Goal: Task Accomplishment & Management: Use online tool/utility

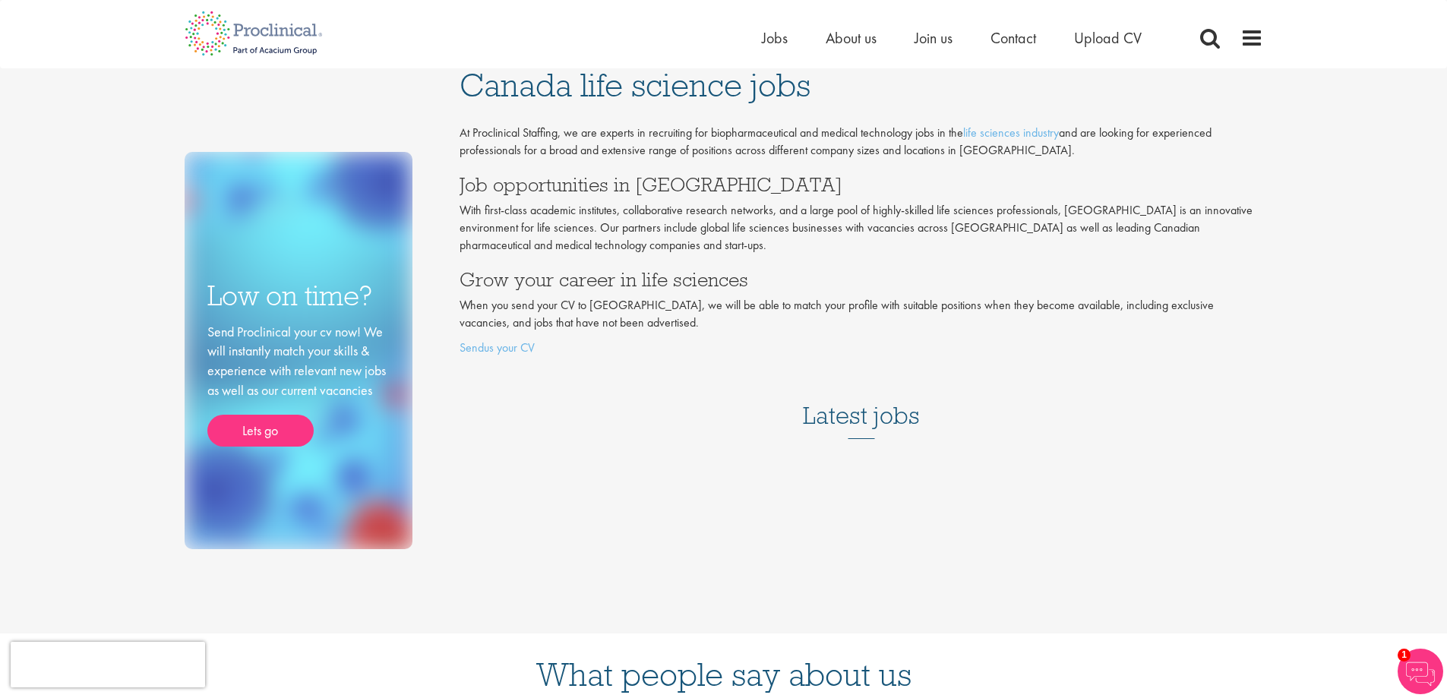
click at [878, 416] on h3 "Latest jobs" at bounding box center [861, 402] width 117 height 74
click at [995, 137] on link "life sciences industry" at bounding box center [1011, 133] width 96 height 16
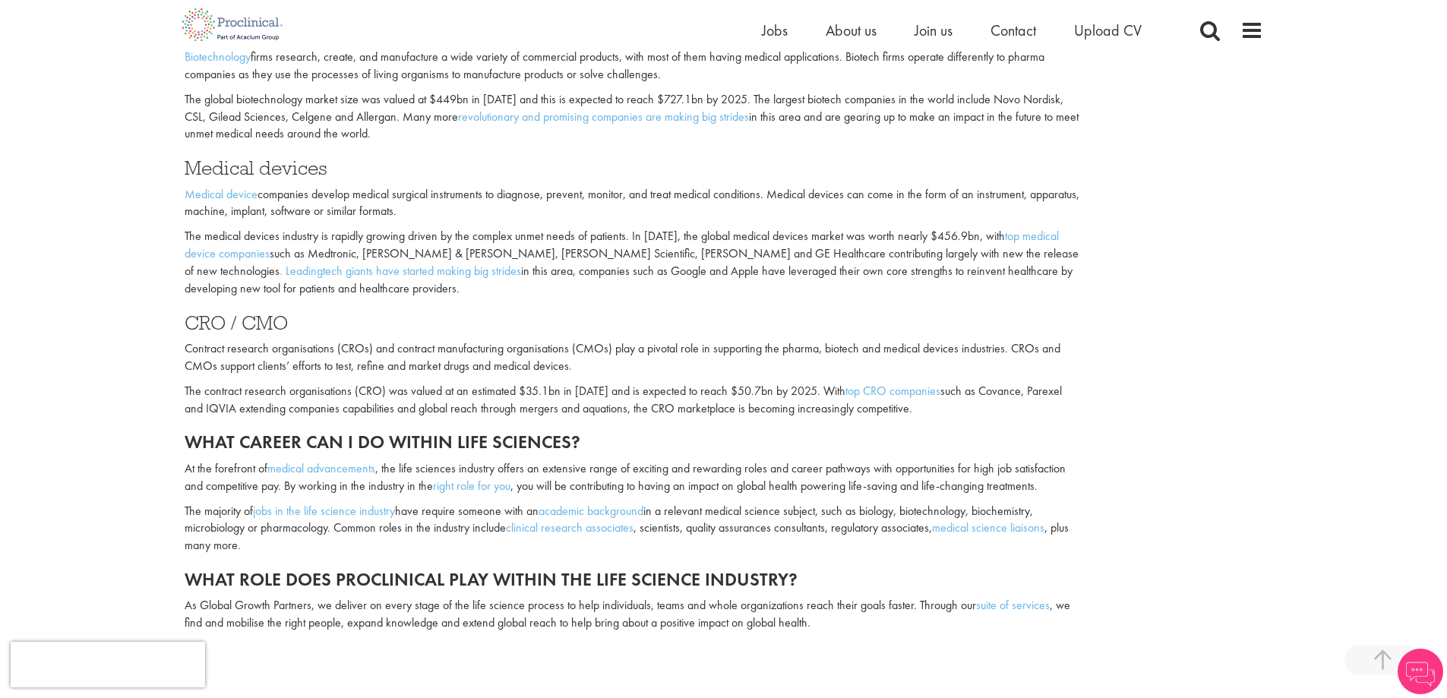
scroll to position [1051, 0]
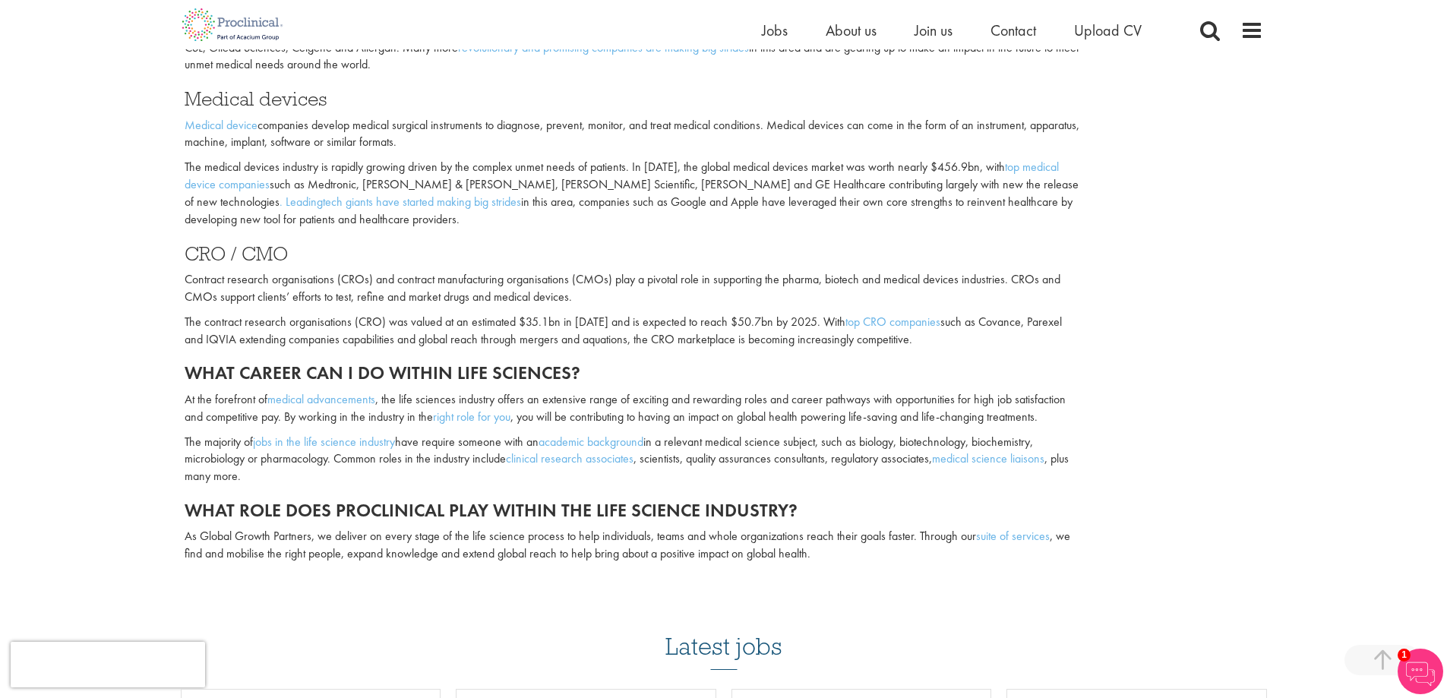
drag, startPoint x: 1458, startPoint y: 136, endPoint x: 1458, endPoint y: 402, distance: 265.9
click at [1447, 402] on html "This website uses cookies. By continuing to use this site, you are giving your …" at bounding box center [723, 258] width 1447 height 2618
click at [291, 440] on link "jobs in the life science industry" at bounding box center [324, 442] width 142 height 16
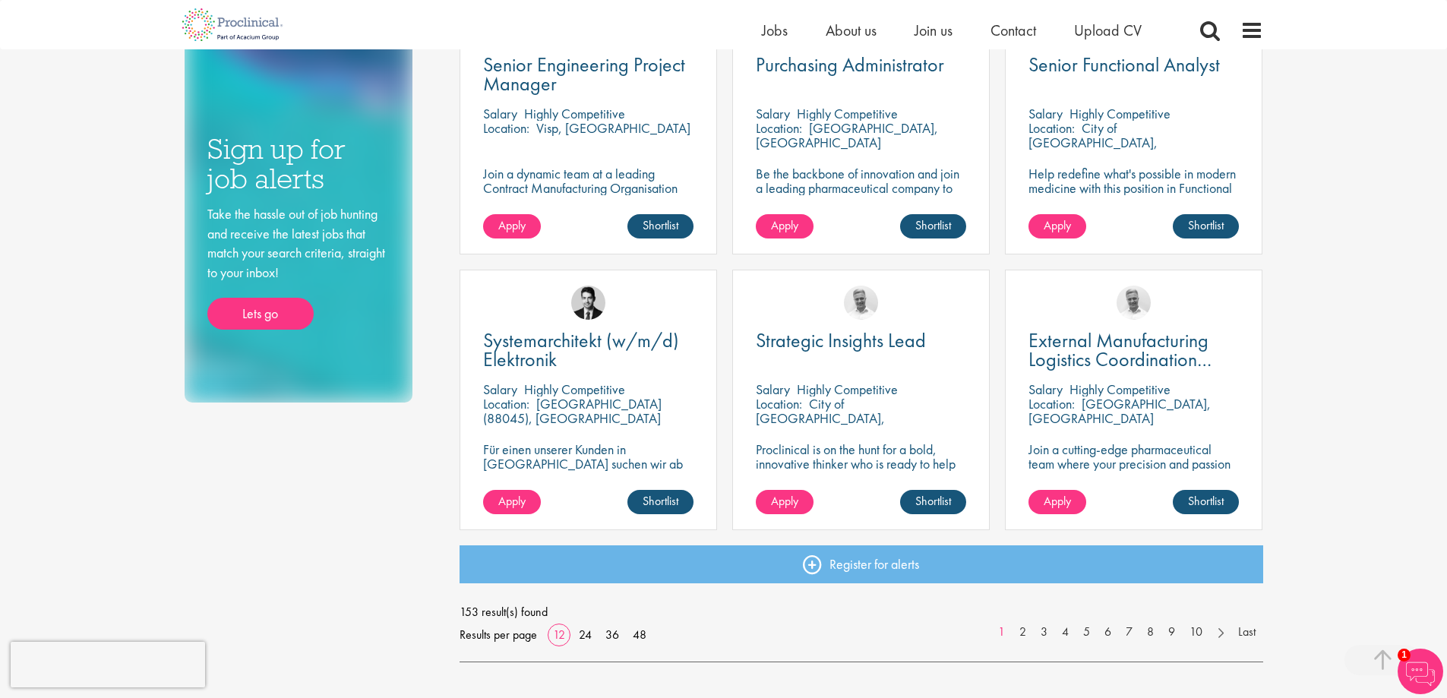
scroll to position [930, 0]
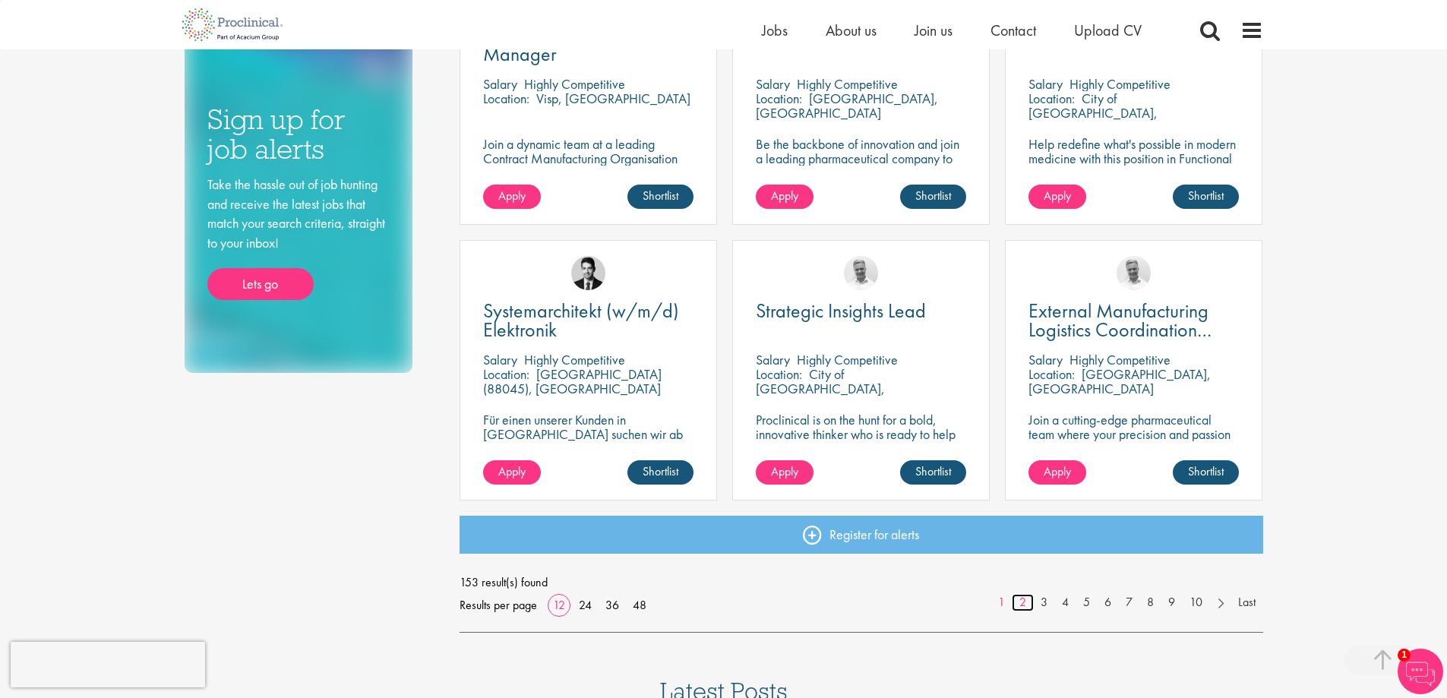
click at [1023, 604] on link "2" at bounding box center [1023, 602] width 22 height 17
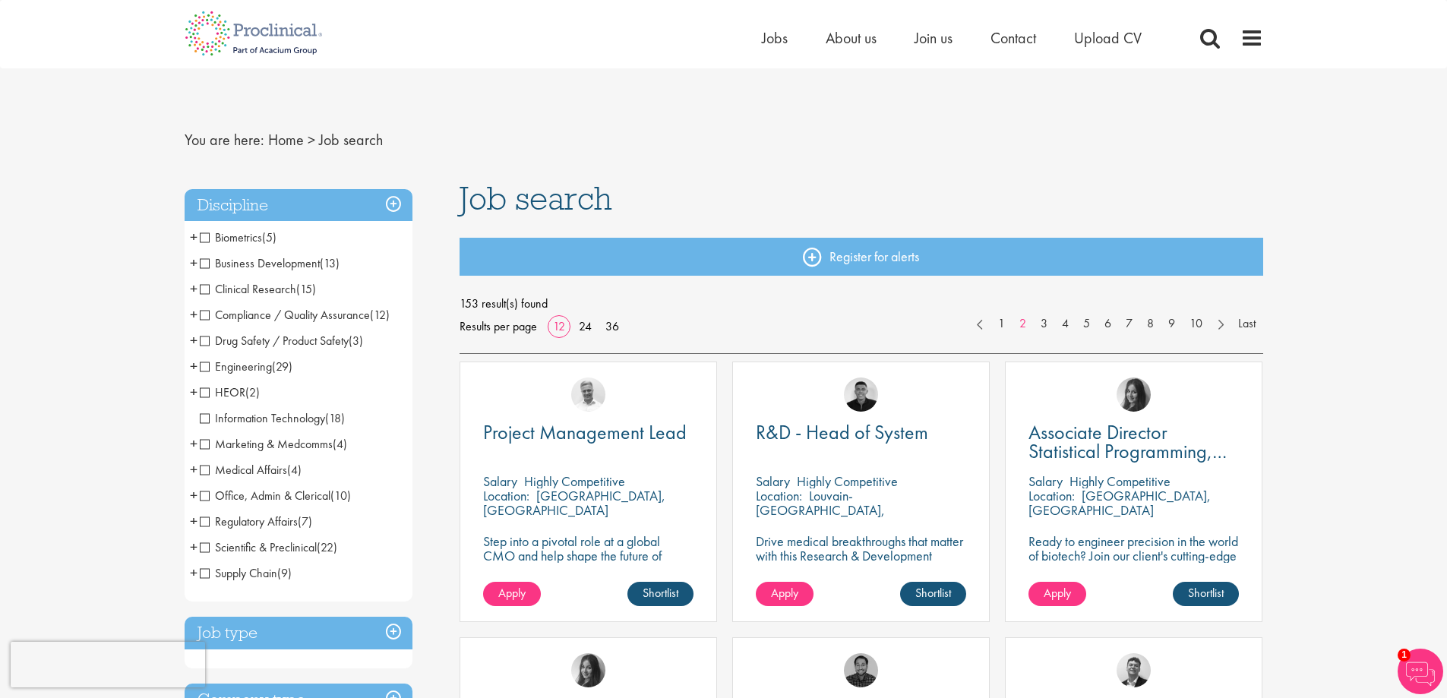
drag, startPoint x: 1447, startPoint y: 112, endPoint x: 1452, endPoint y: 147, distance: 35.4
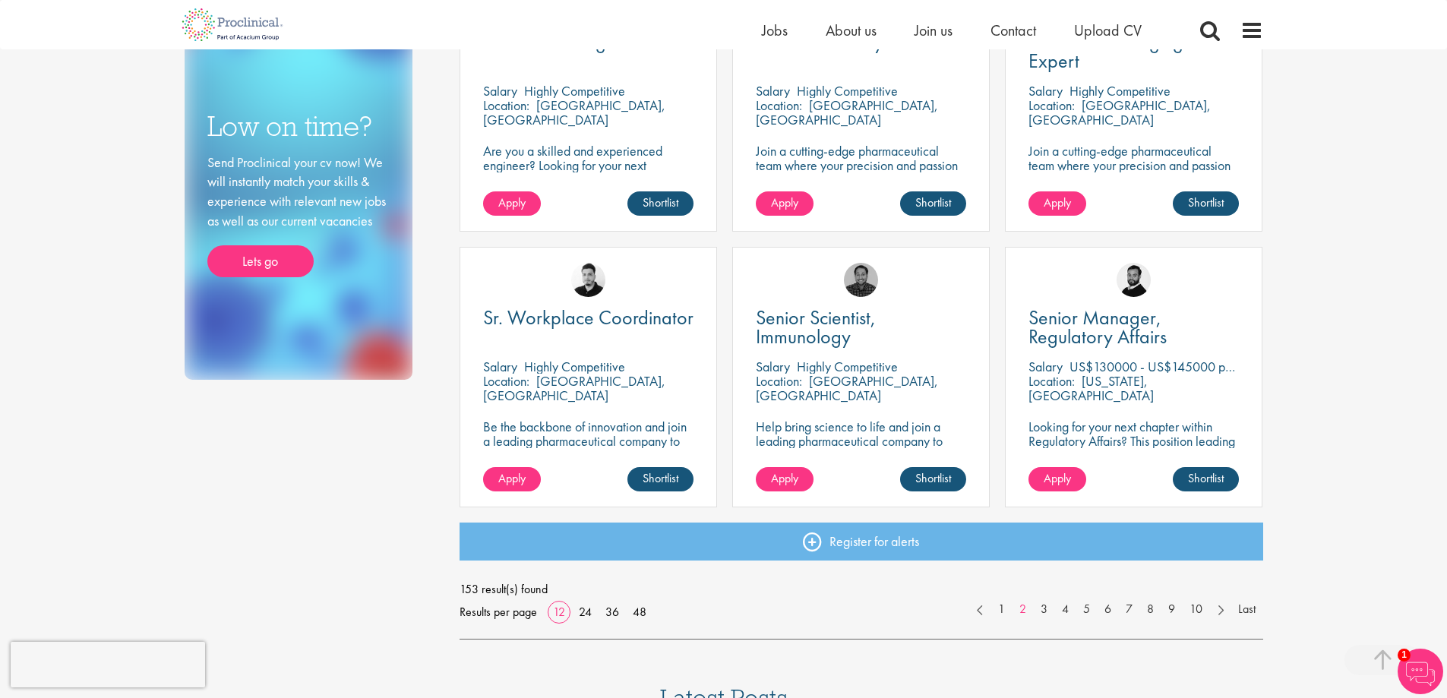
scroll to position [955, 0]
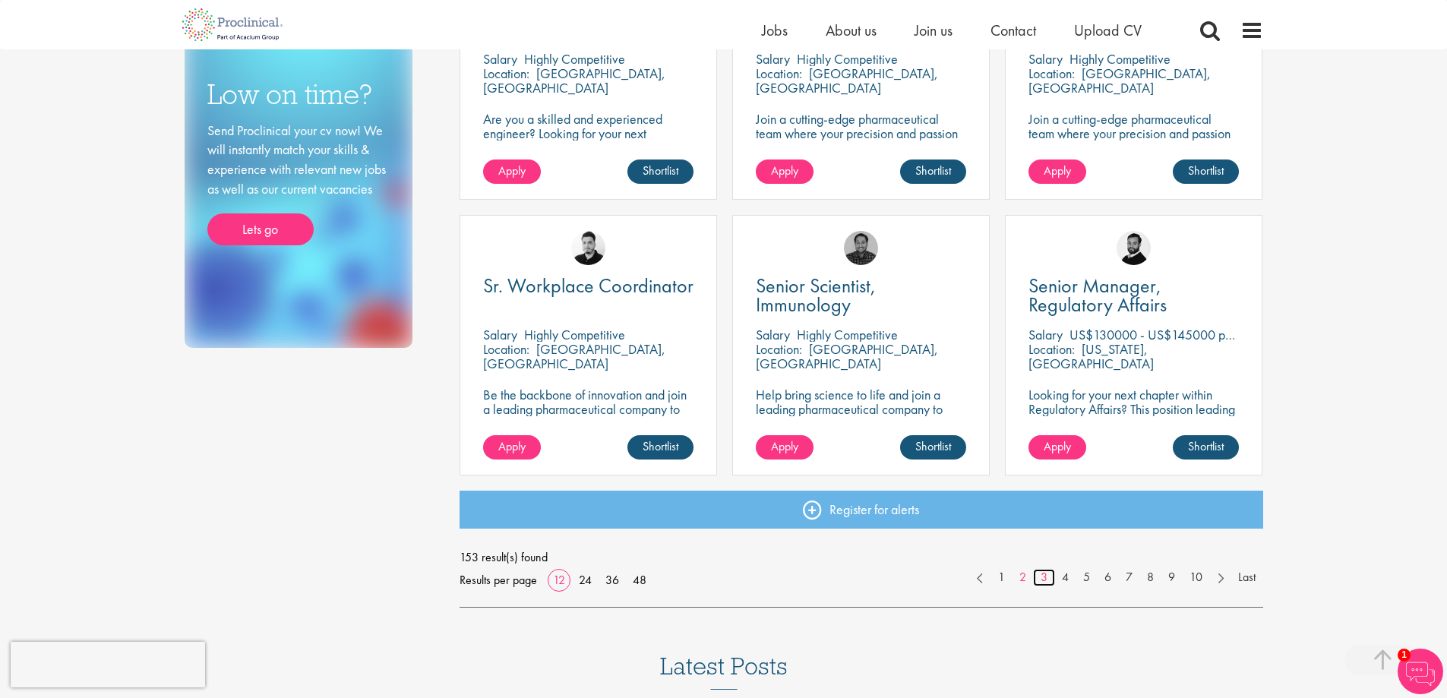
click at [1041, 581] on link "3" at bounding box center [1044, 577] width 22 height 17
